Goal: Check status: Verify the current state of an ongoing process or item

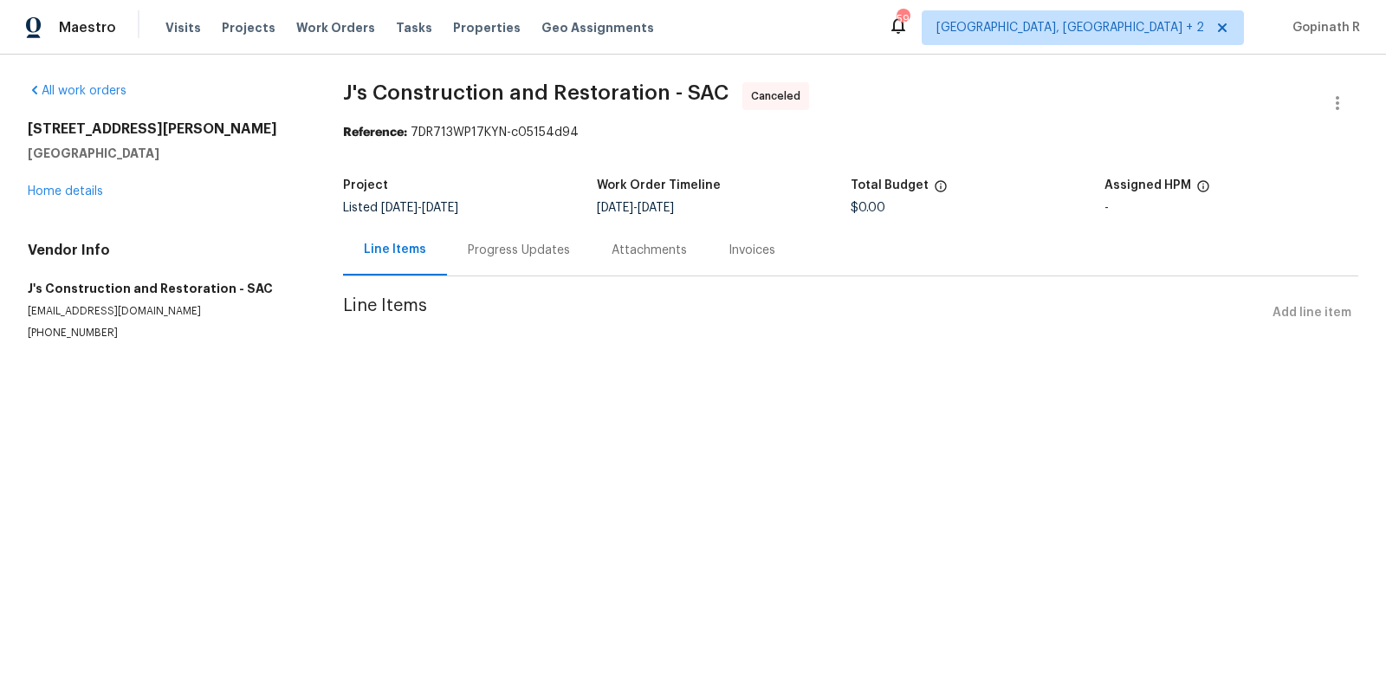
click at [498, 256] on div "Progress Updates" at bounding box center [519, 250] width 102 height 17
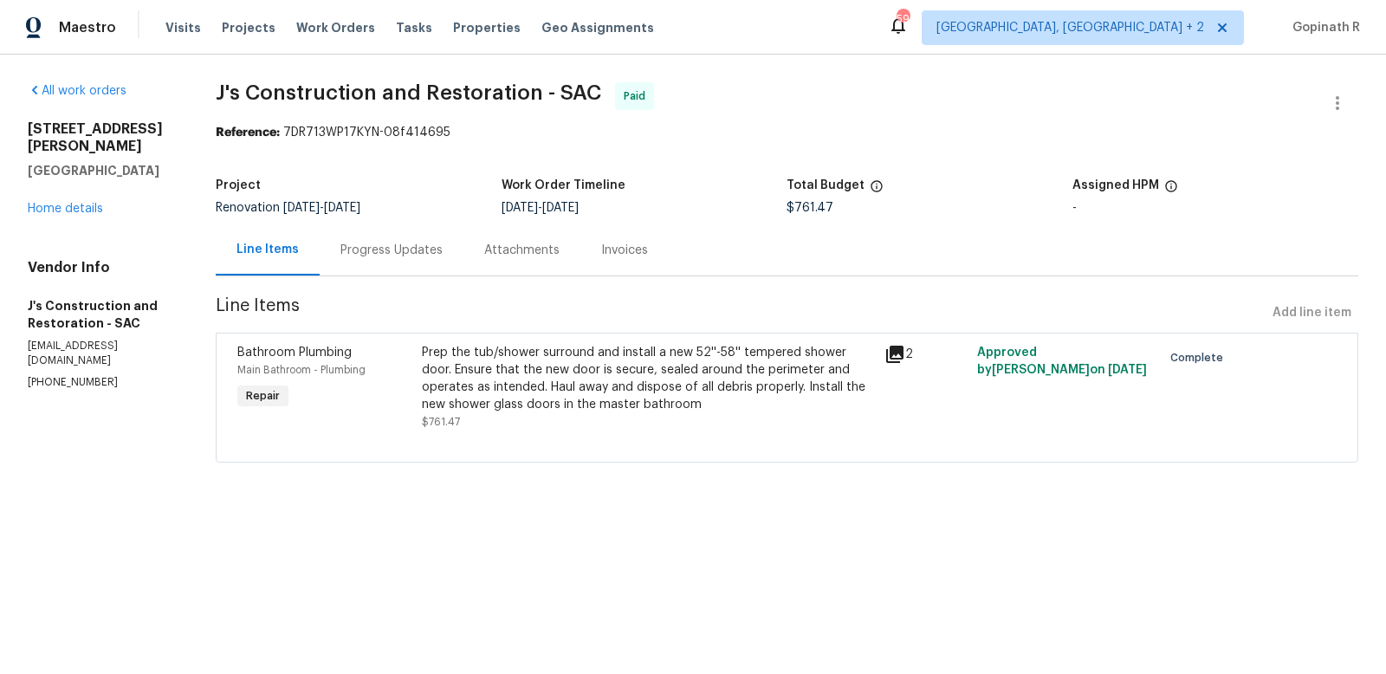
click at [401, 249] on div "Progress Updates" at bounding box center [391, 250] width 102 height 17
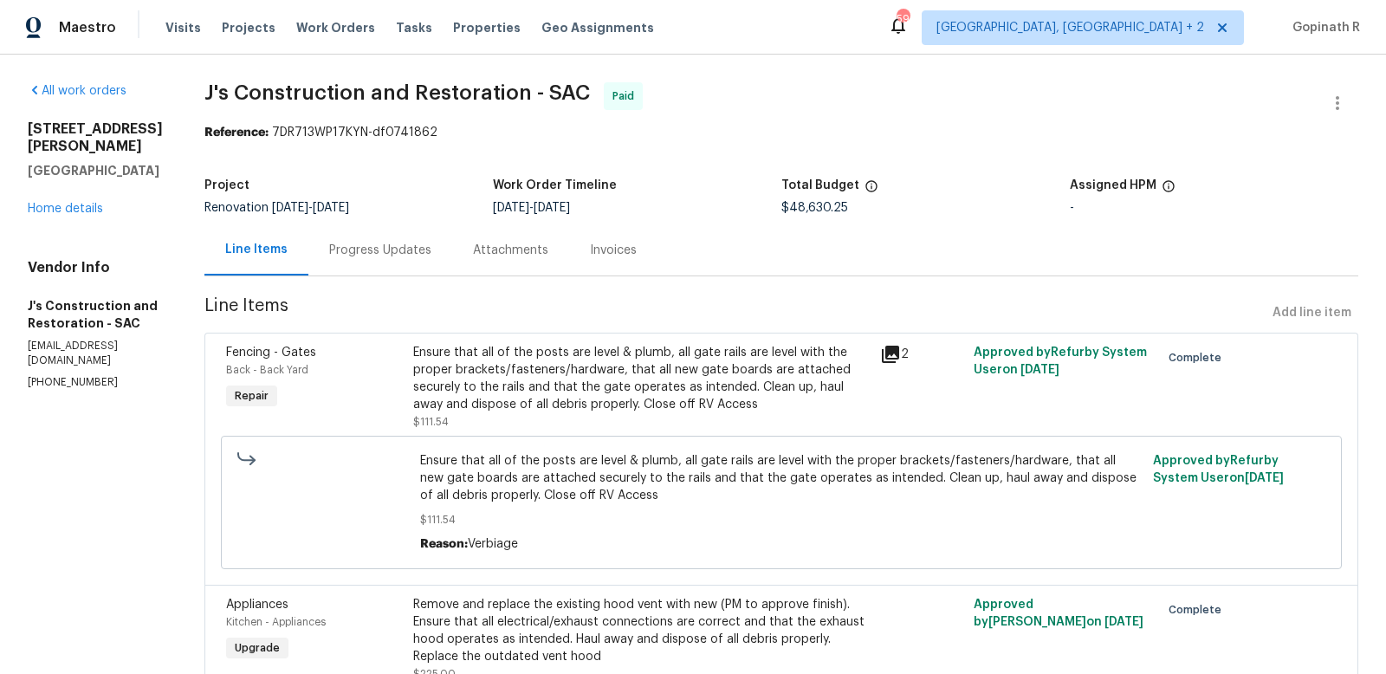
click at [627, 244] on div "Invoices" at bounding box center [613, 250] width 47 height 17
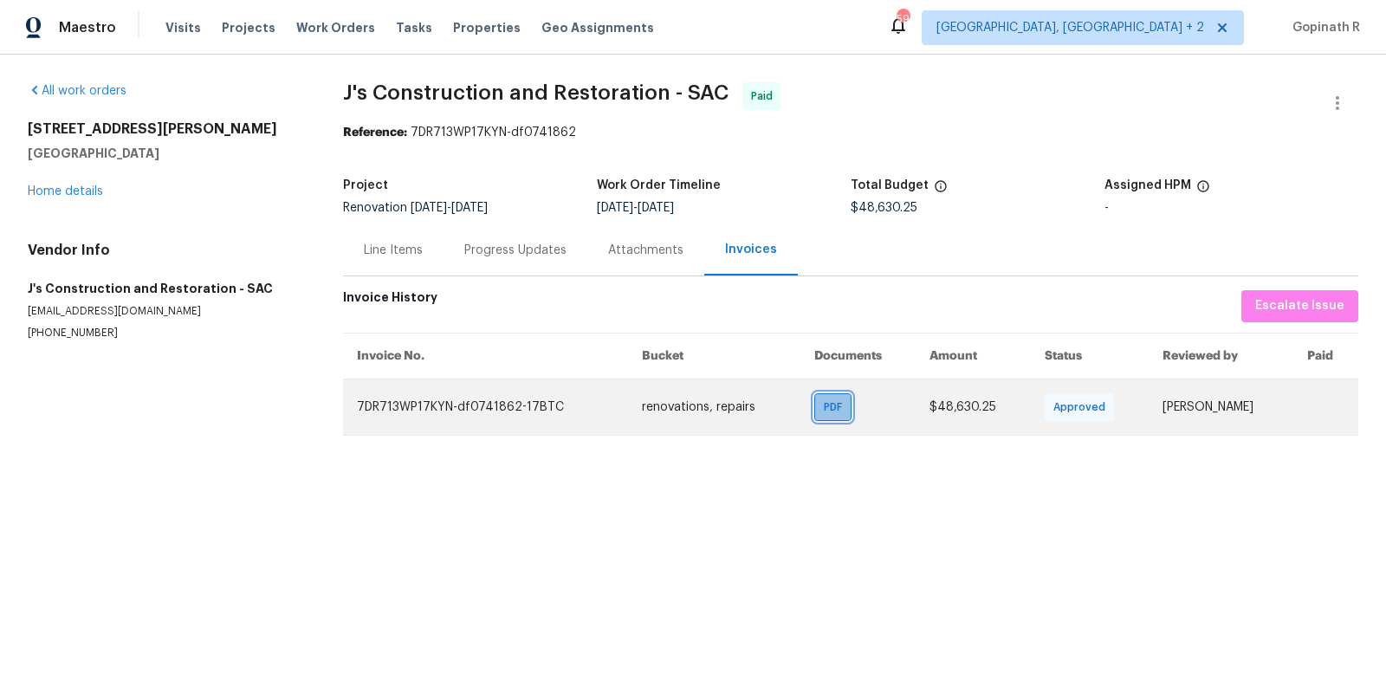
click at [839, 407] on span "PDF" at bounding box center [836, 406] width 25 height 17
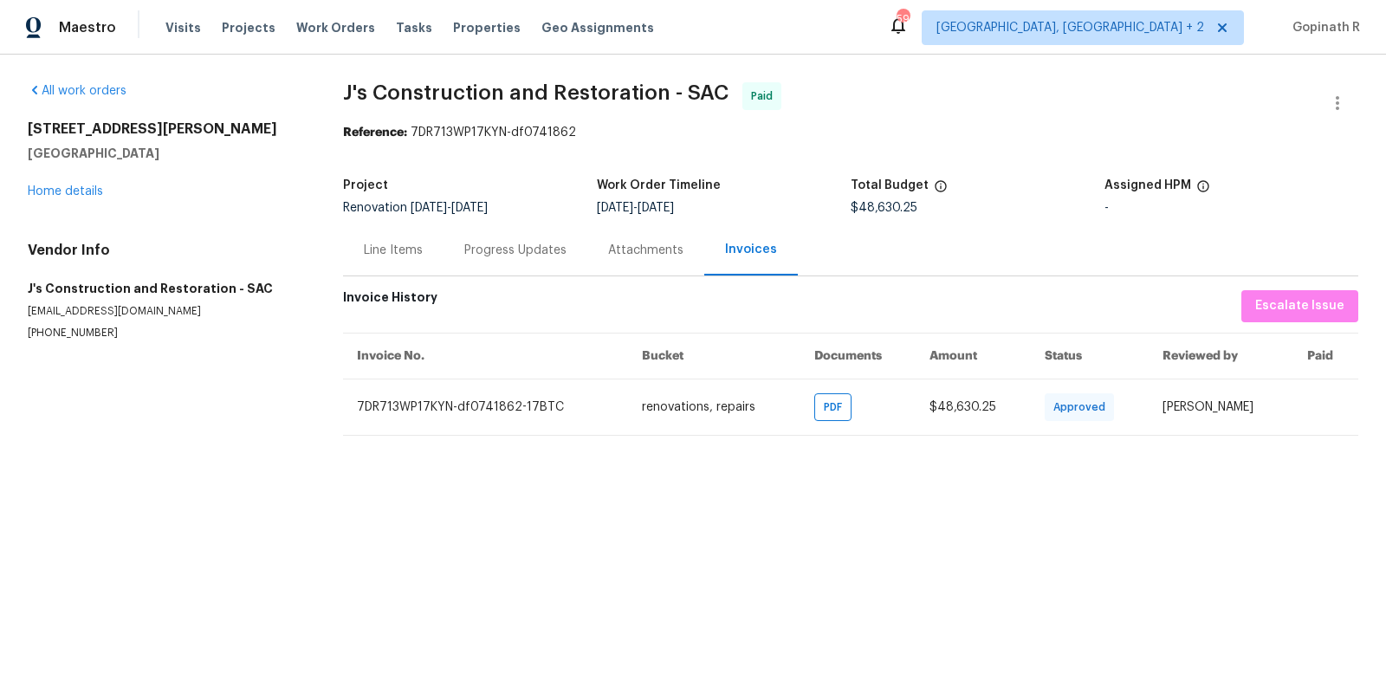
click at [371, 256] on div "Line Items" at bounding box center [393, 250] width 59 height 17
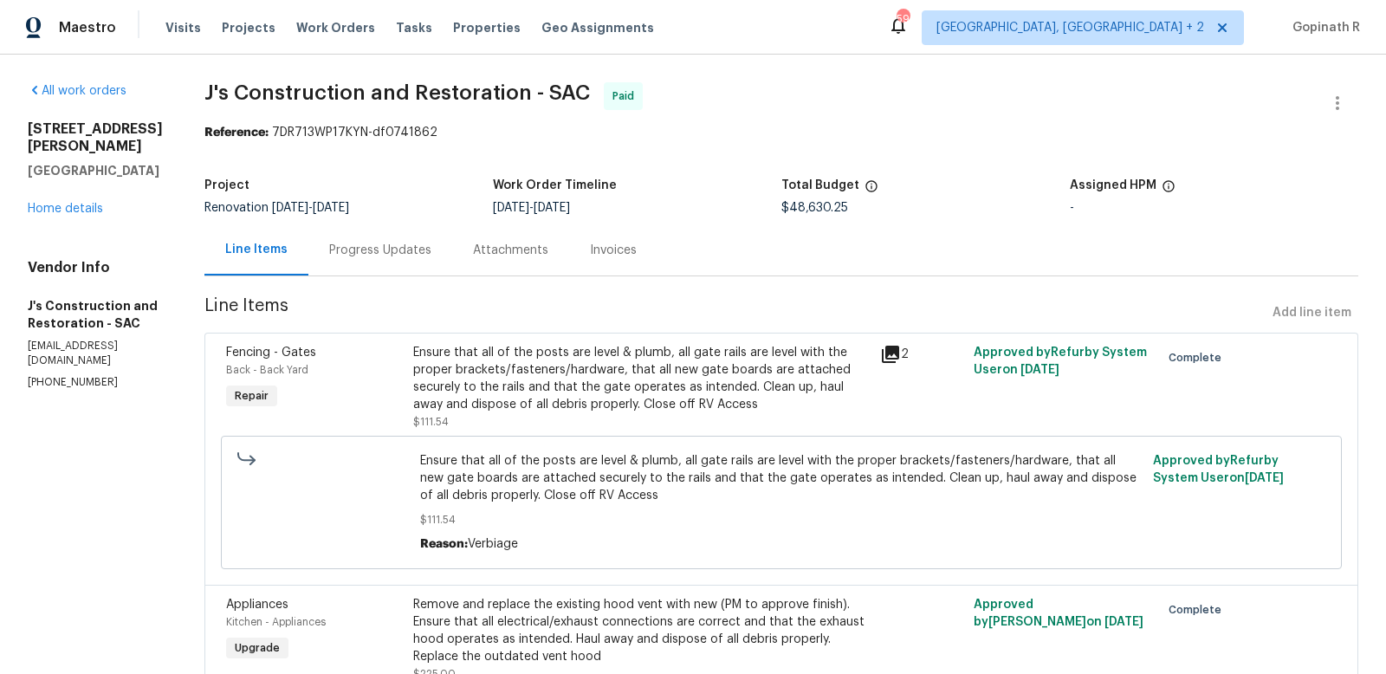
click at [632, 257] on div "Invoices" at bounding box center [613, 250] width 47 height 17
